Goal: Book appointment/travel/reservation

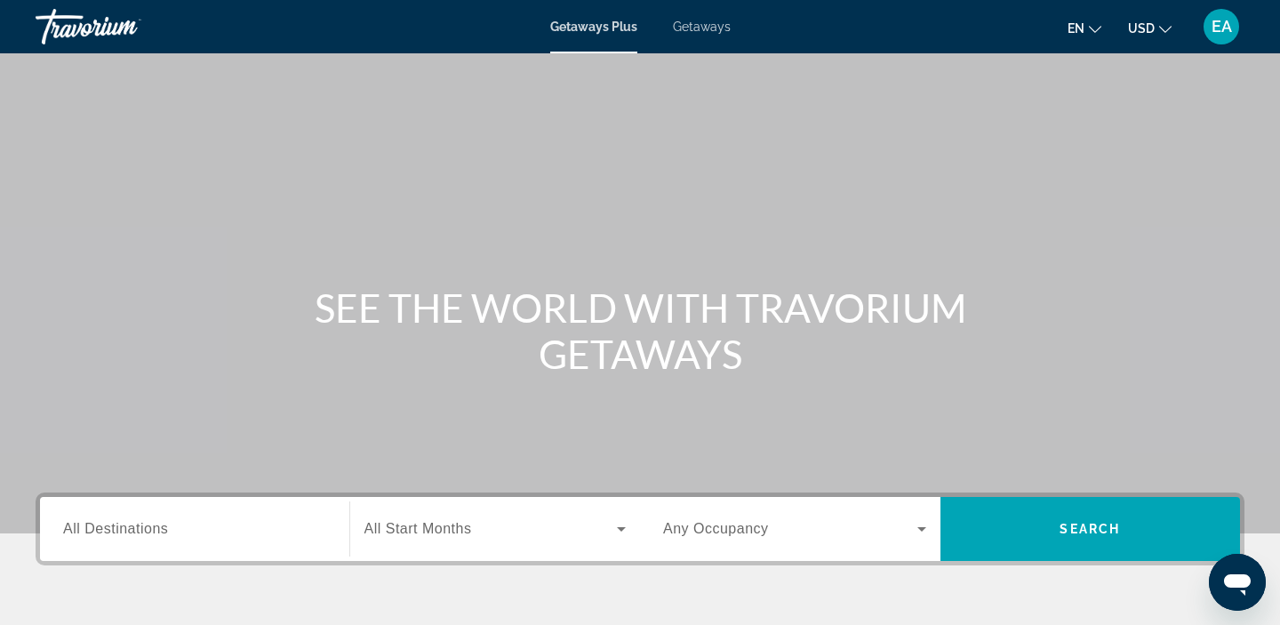
click at [708, 27] on span "Getaways" at bounding box center [702, 27] width 58 height 14
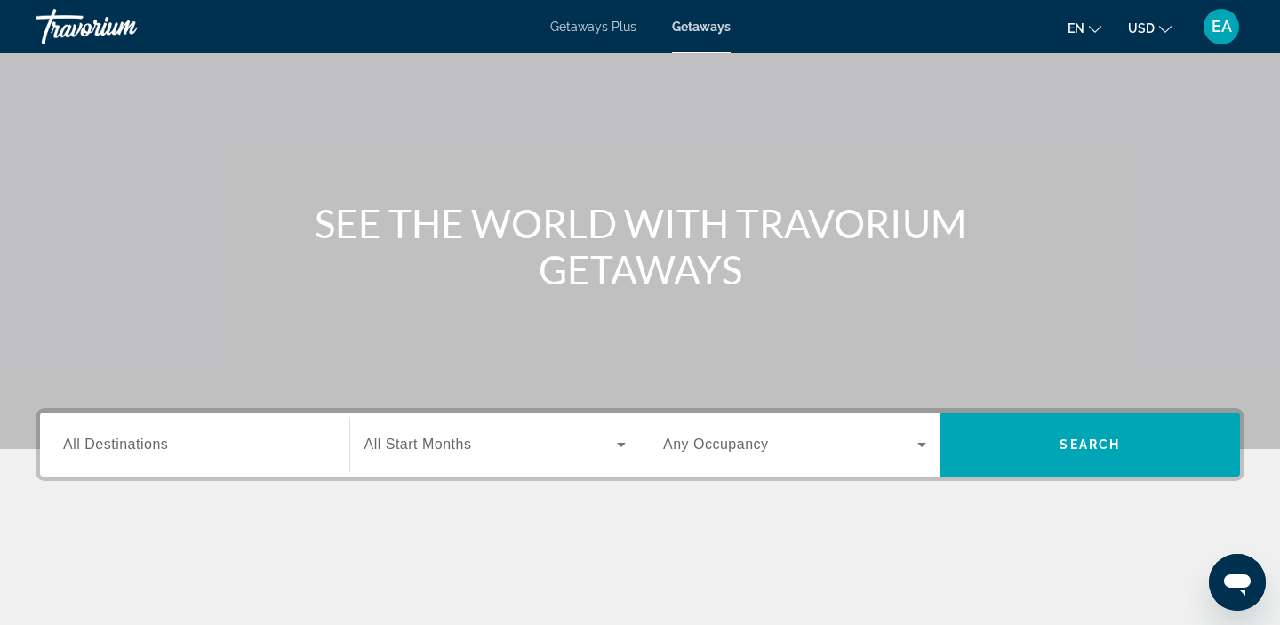
click at [125, 444] on span "All Destinations" at bounding box center [115, 443] width 105 height 15
click at [125, 444] on input "Destination All Destinations" at bounding box center [194, 445] width 263 height 21
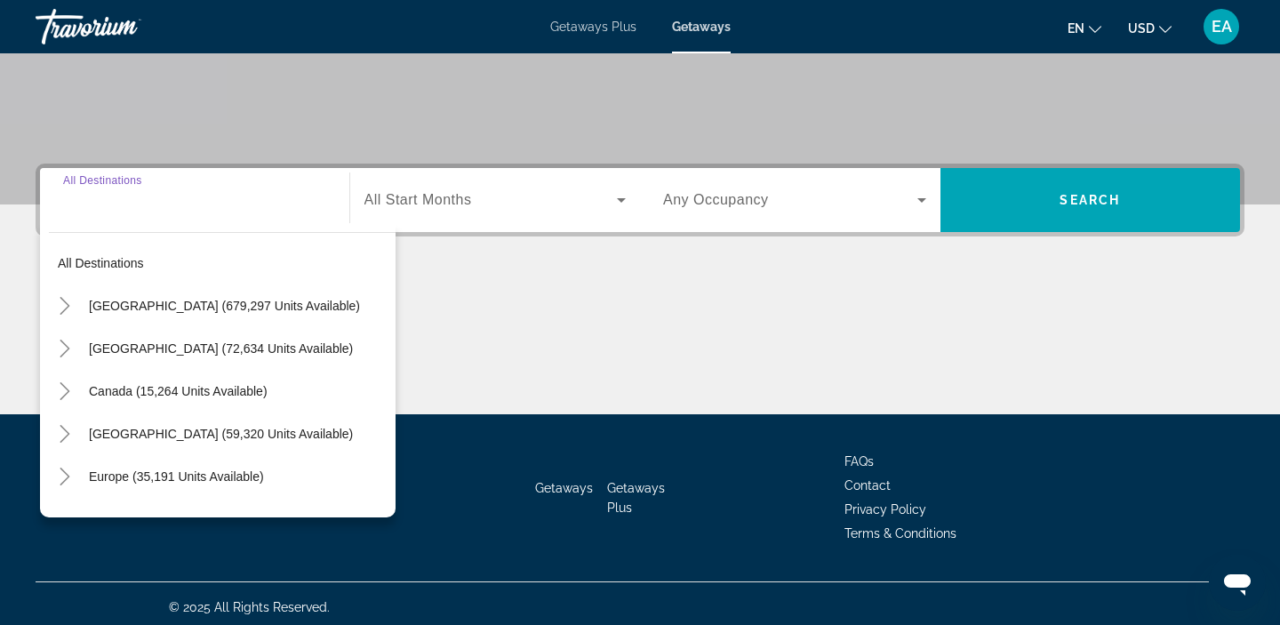
scroll to position [336, 0]
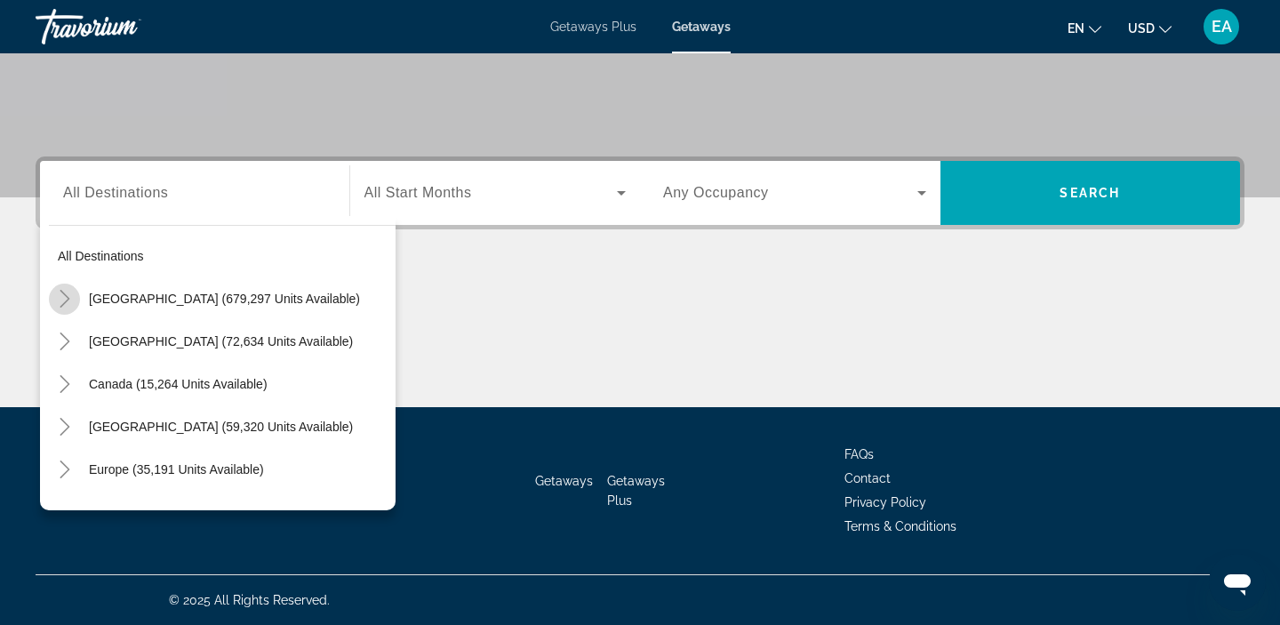
click at [70, 304] on icon "Toggle United States (679,297 units available)" at bounding box center [65, 299] width 18 height 18
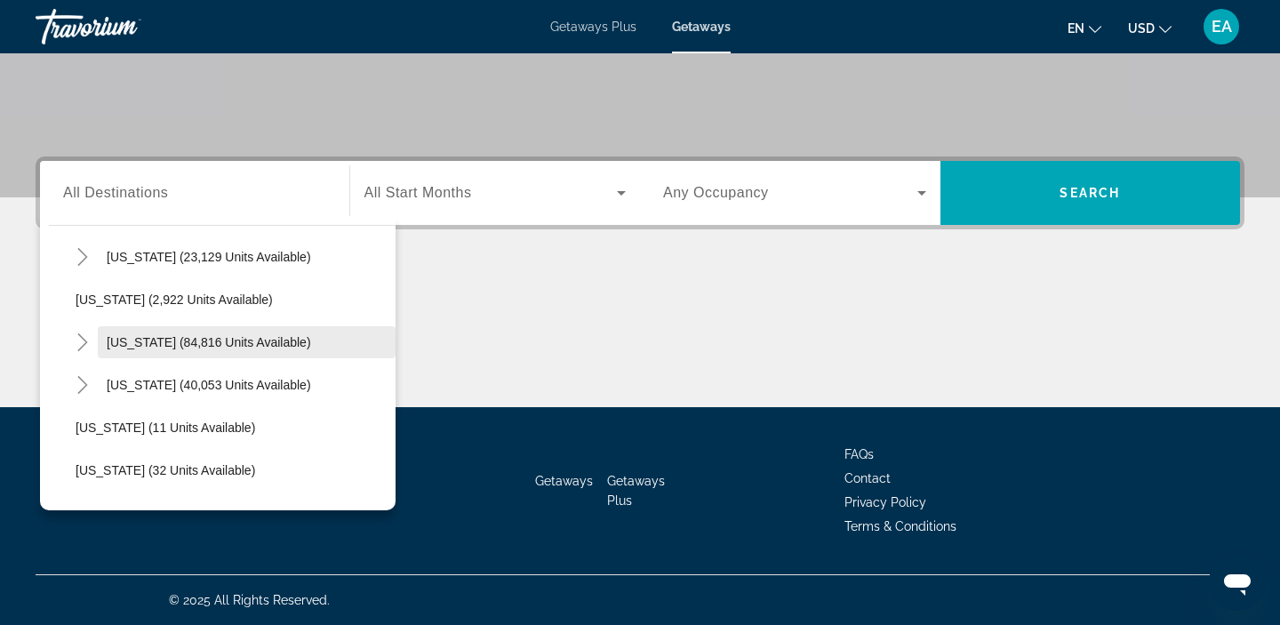
scroll to position [128, 0]
click at [92, 342] on mat-icon "Toggle California (84,816 units available)" at bounding box center [82, 341] width 31 height 31
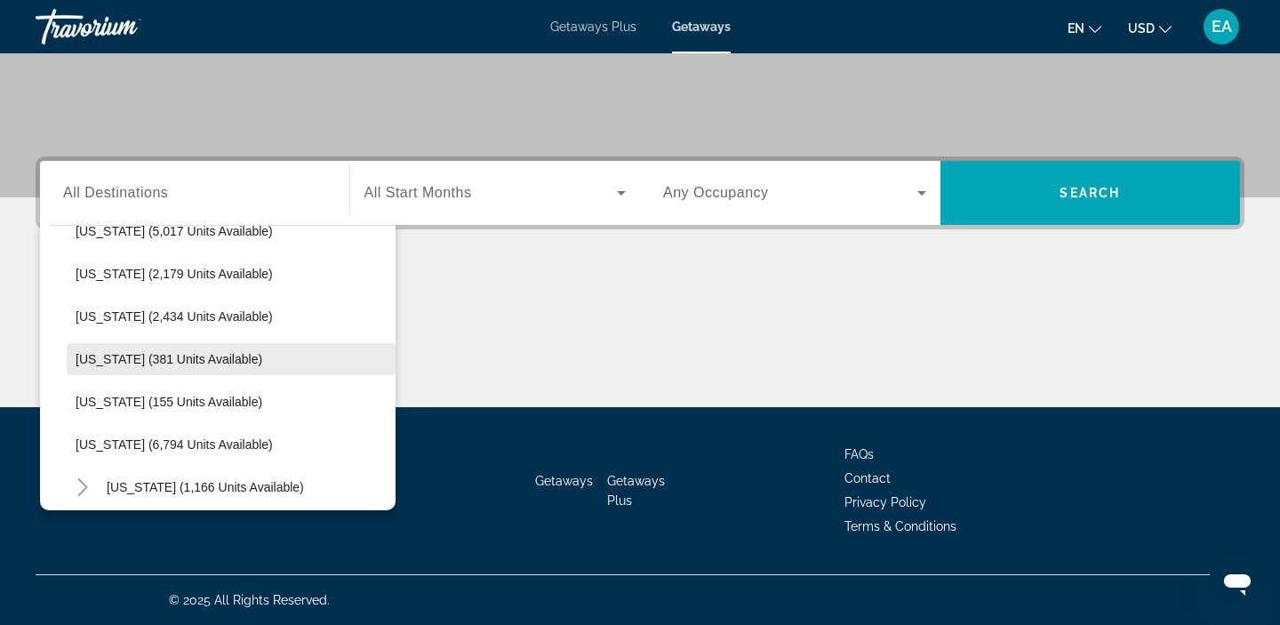
scroll to position [780, 0]
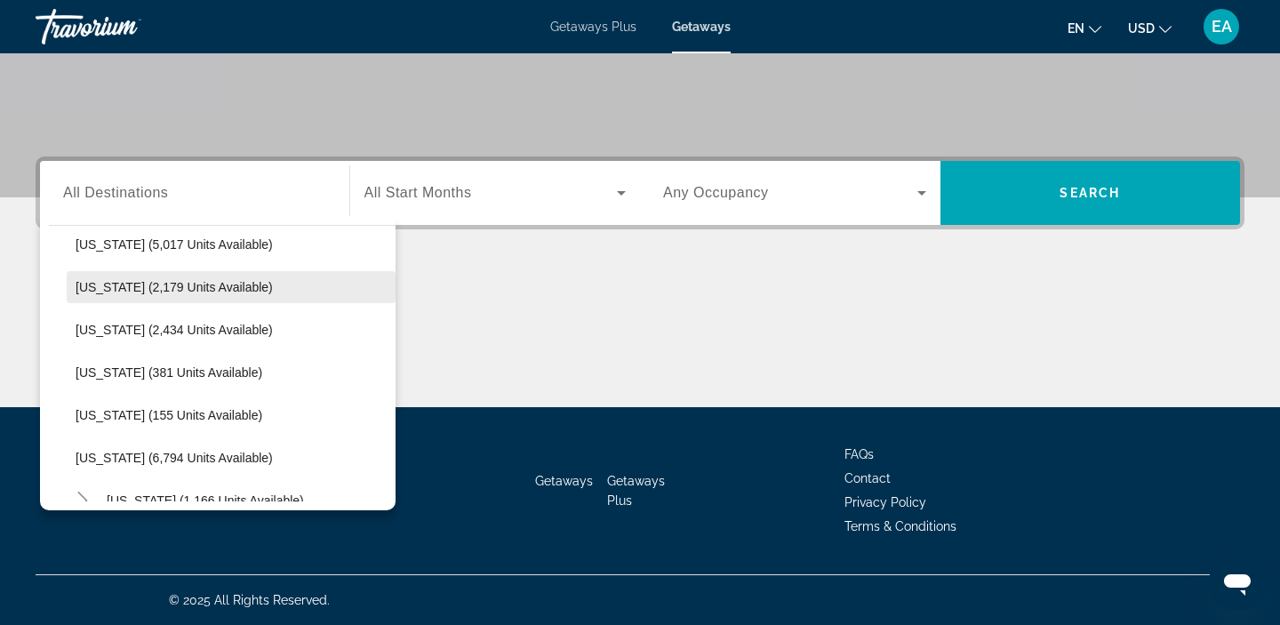
click at [96, 288] on span "[US_STATE] (2,179 units available)" at bounding box center [174, 287] width 197 height 14
type input "**********"
